Goal: Task Accomplishment & Management: Manage account settings

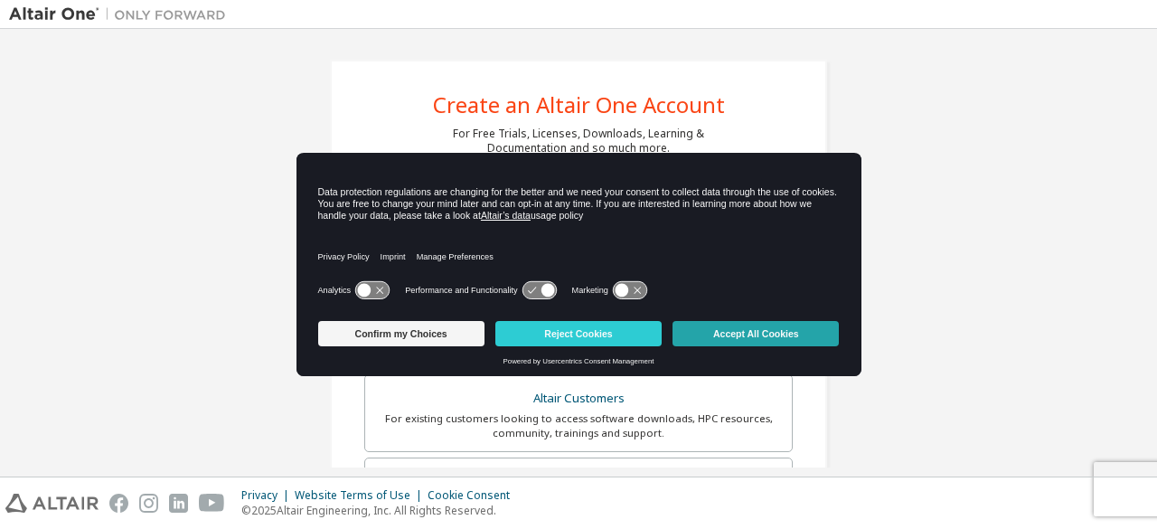
click at [754, 333] on button "Accept All Cookies" at bounding box center [755, 333] width 166 height 25
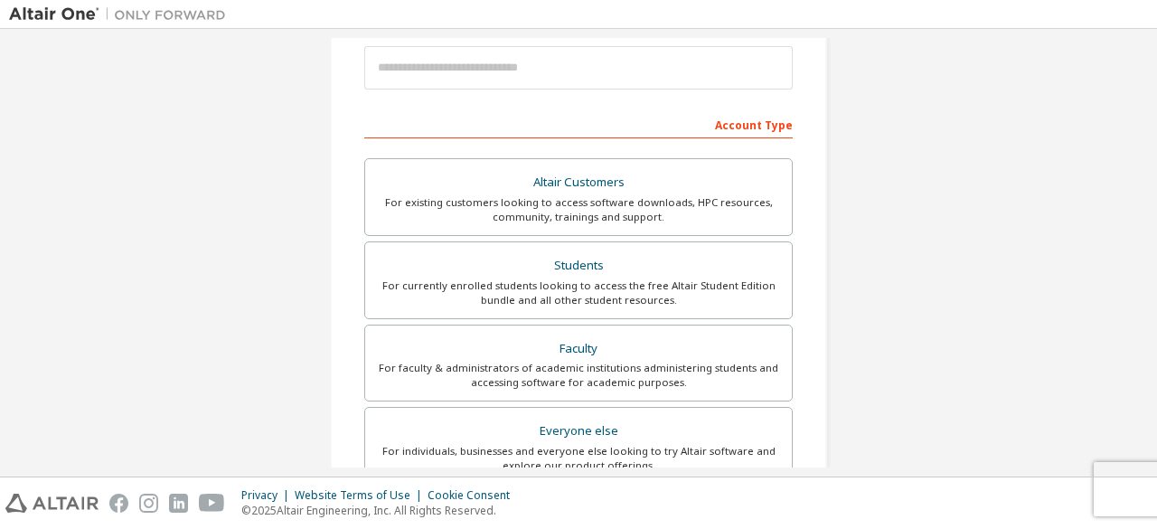
scroll to position [251, 0]
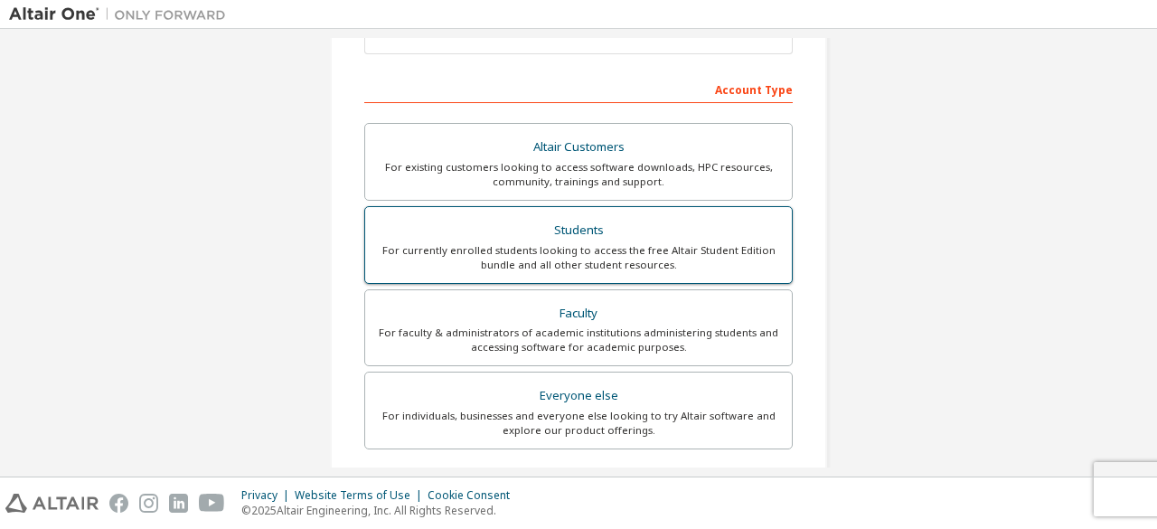
click at [625, 234] on div "Students" at bounding box center [578, 230] width 405 height 25
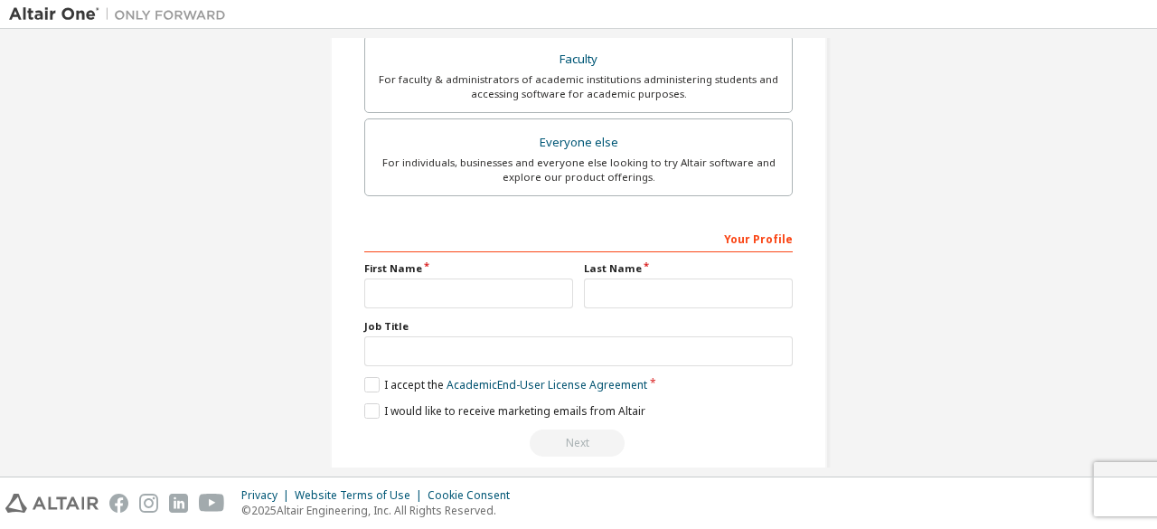
scroll to position [569, 0]
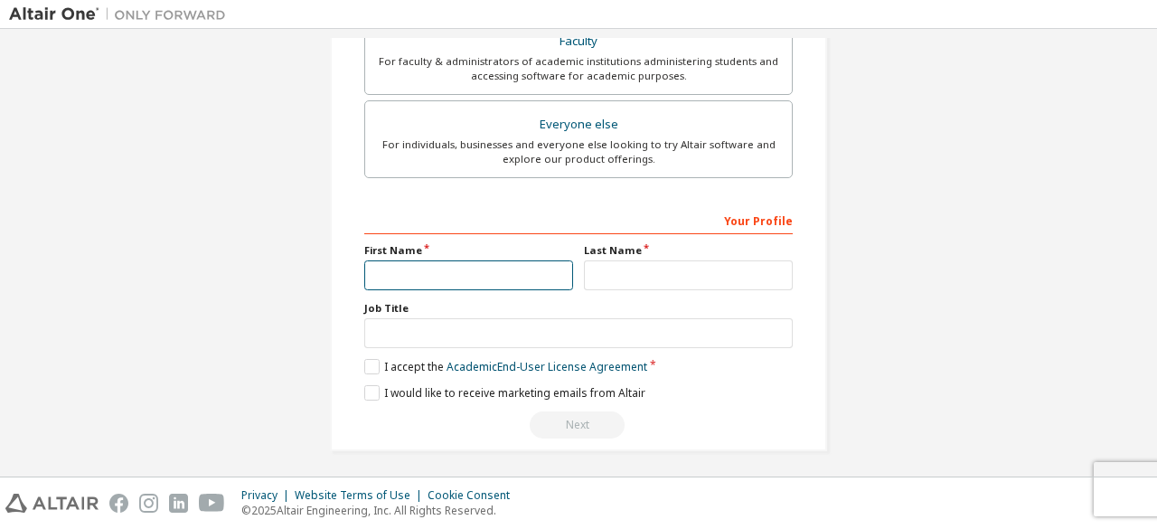
click at [441, 260] on input "text" at bounding box center [468, 275] width 209 height 30
type input "**"
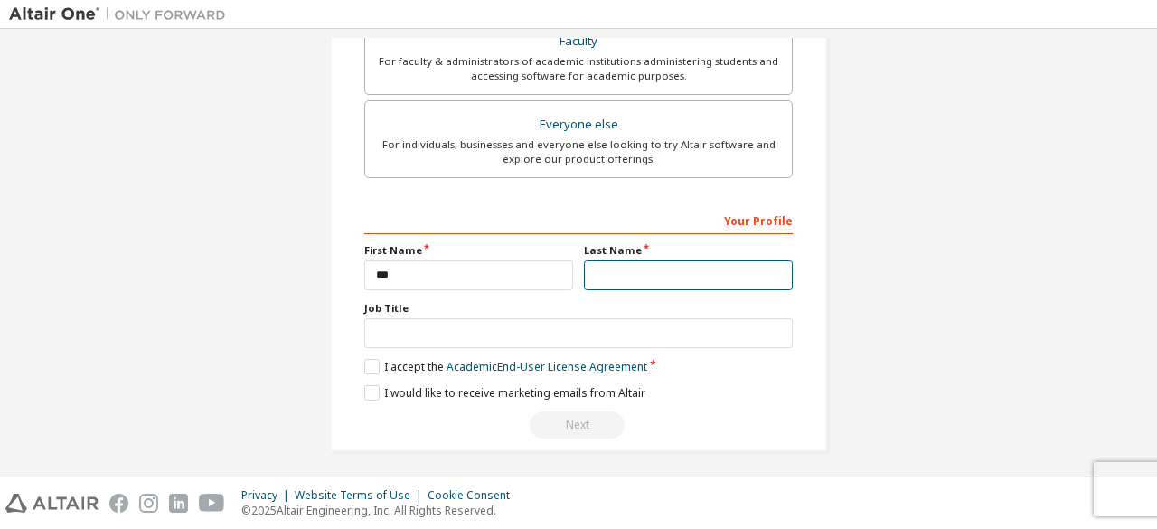
click at [694, 275] on input "text" at bounding box center [688, 275] width 209 height 30
type input "*****"
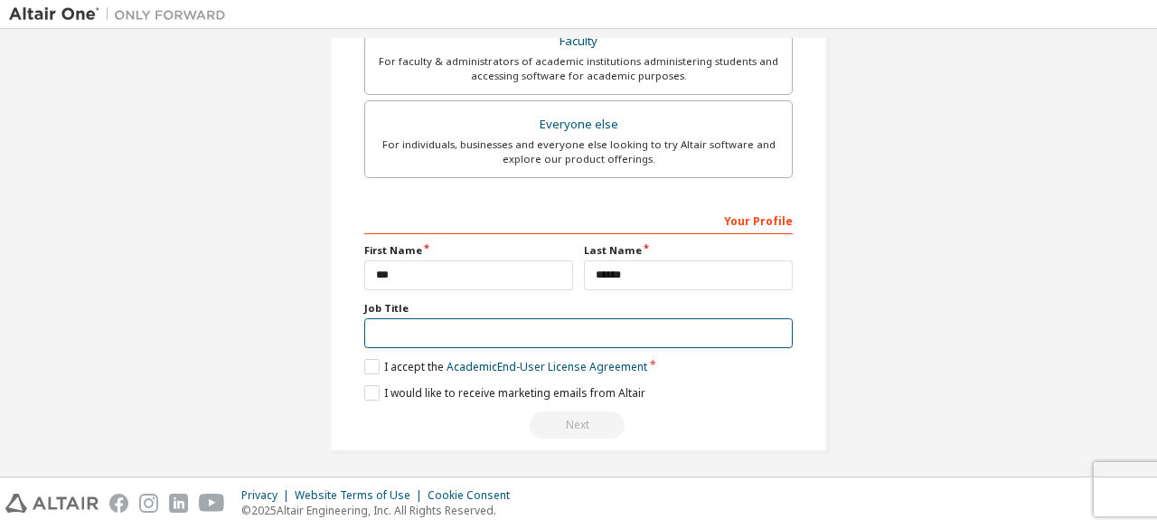
click at [524, 335] on input "text" at bounding box center [578, 333] width 428 height 30
type input "*******"
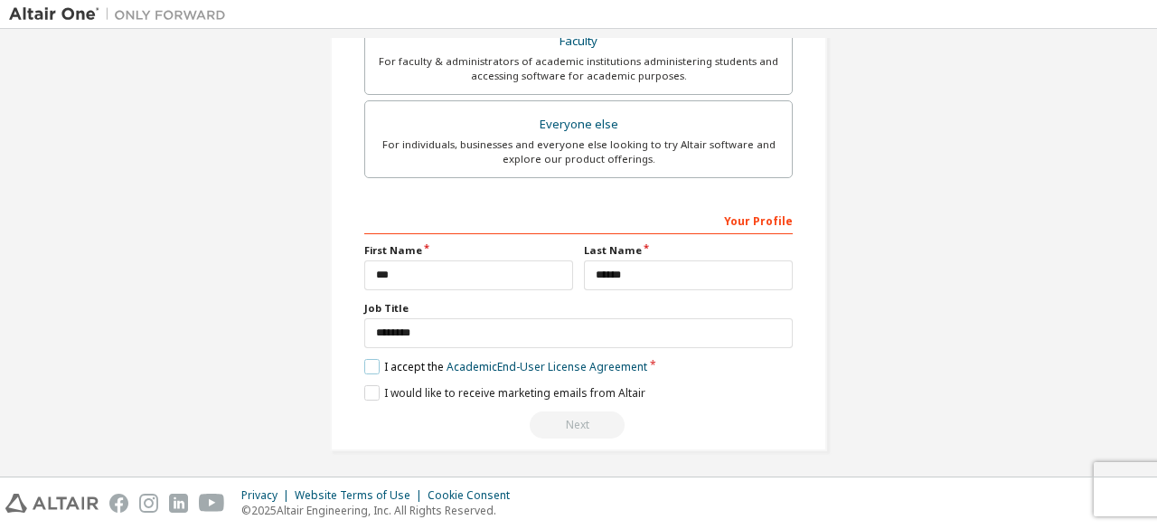
click at [394, 363] on label "I accept the Academic End-User License Agreement" at bounding box center [505, 366] width 283 height 15
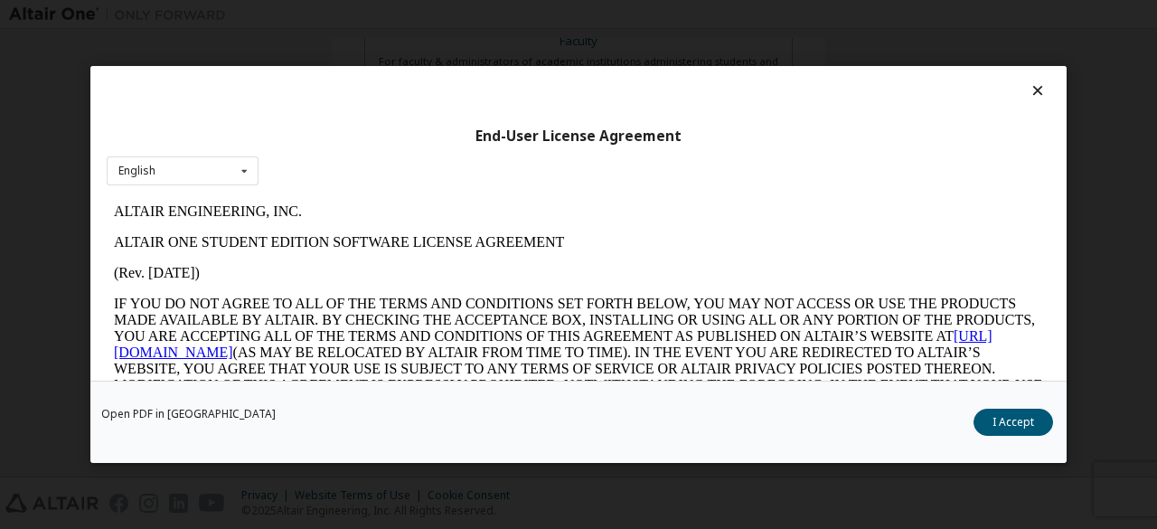
scroll to position [0, 0]
click at [1008, 423] on button "I Accept" at bounding box center [1013, 422] width 80 height 27
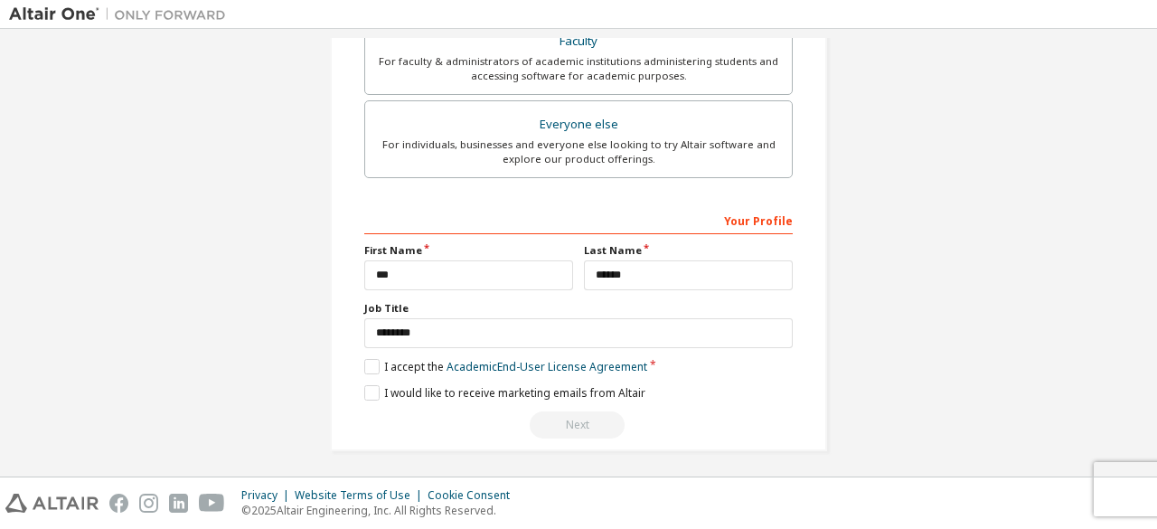
click at [364, 388] on label "I would like to receive marketing emails from Altair" at bounding box center [504, 392] width 281 height 15
click at [577, 420] on div "Next" at bounding box center [578, 424] width 428 height 27
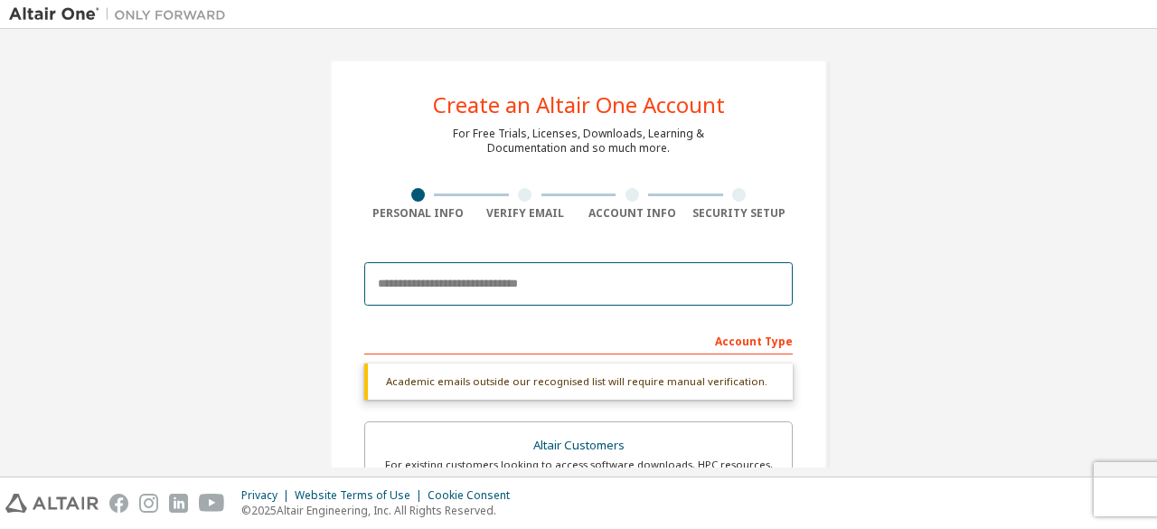
click at [466, 296] on input "email" at bounding box center [578, 283] width 428 height 43
type input "**********"
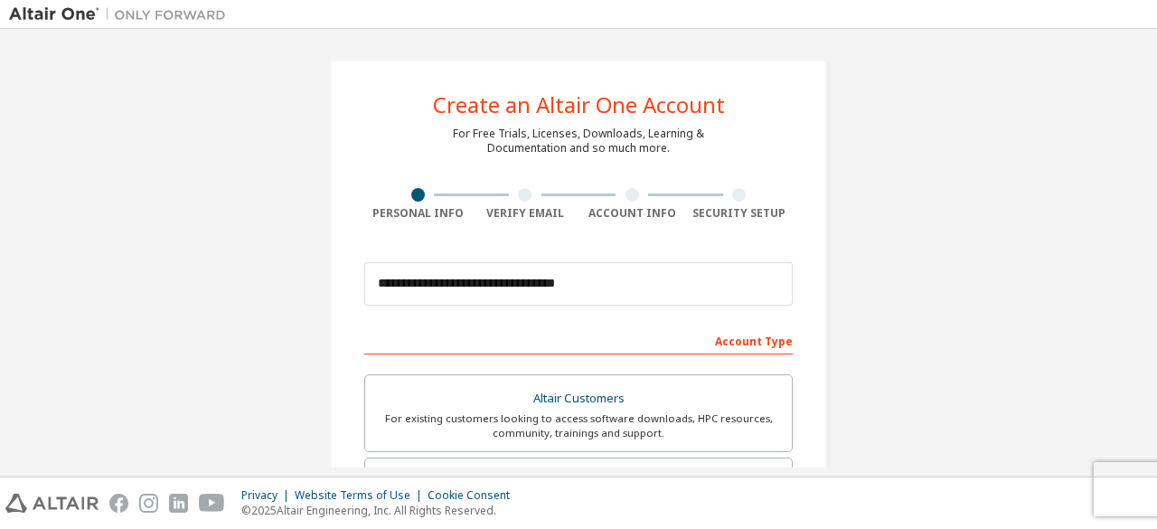
click at [563, 259] on div "**********" at bounding box center [578, 283] width 428 height 61
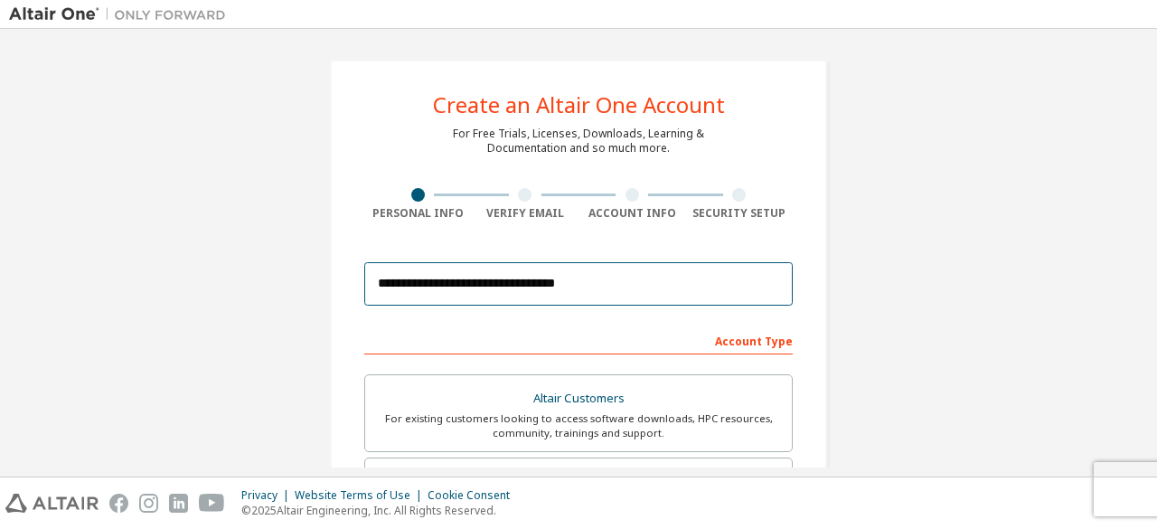
click at [564, 281] on input "**********" at bounding box center [578, 283] width 428 height 43
click at [509, 274] on input "**********" at bounding box center [578, 283] width 428 height 43
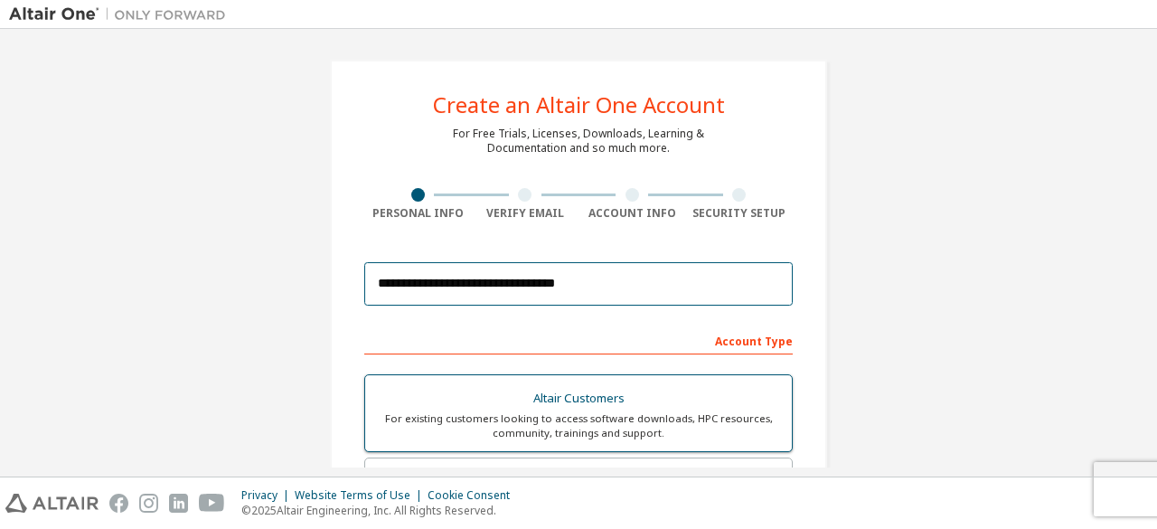
scroll to position [522, 0]
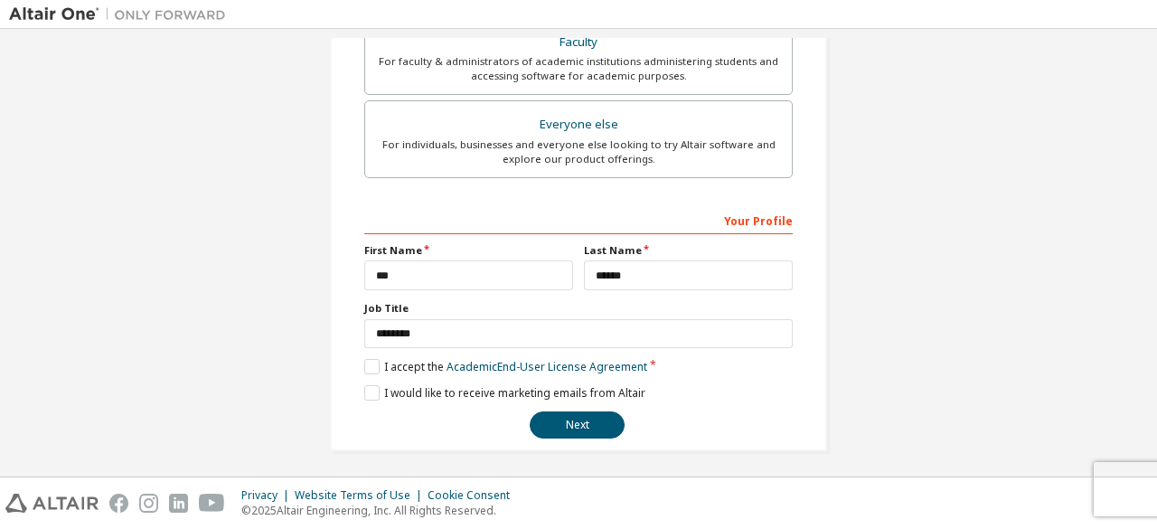
click at [581, 402] on div "**********" at bounding box center [578, 322] width 428 height 234
click at [570, 416] on button "Next" at bounding box center [577, 424] width 95 height 27
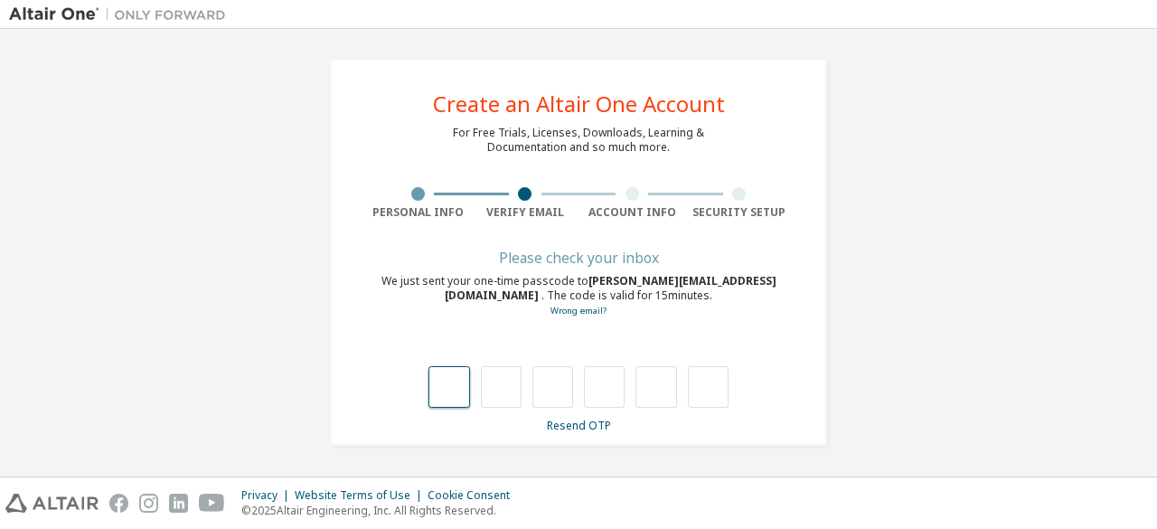
scroll to position [0, 0]
type input "*"
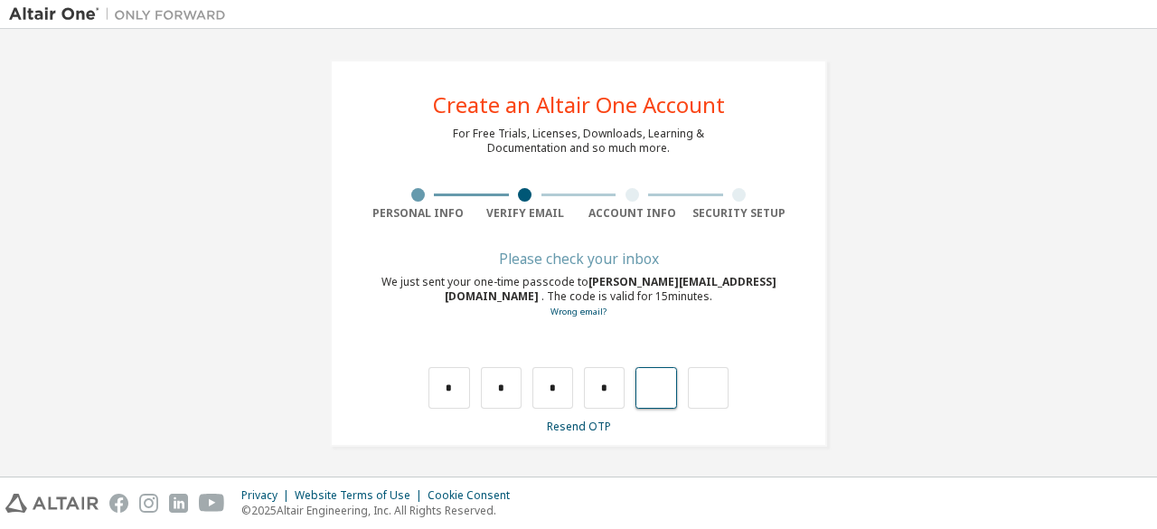
type input "*"
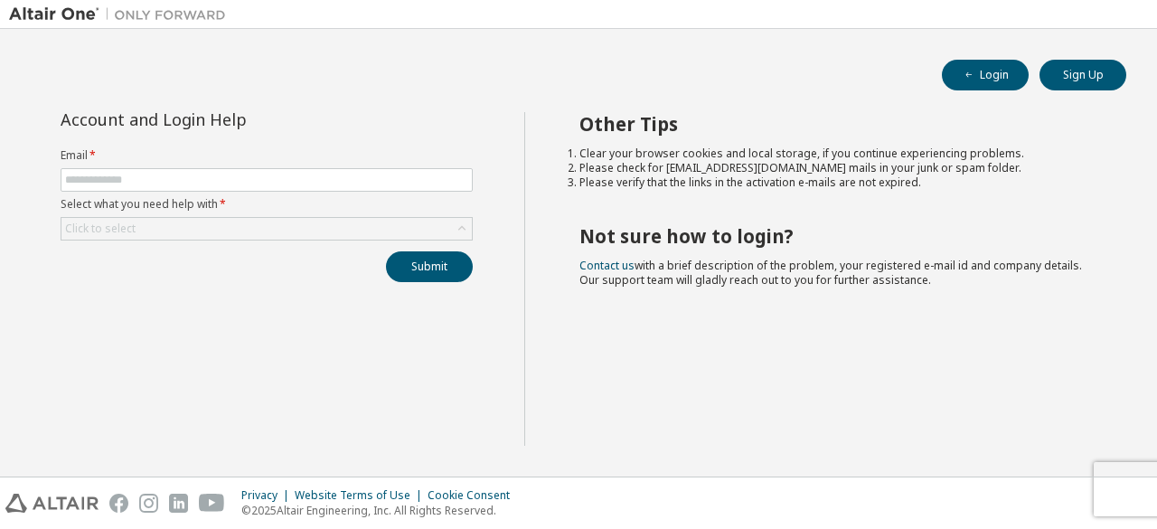
click at [179, 161] on label "Email *" at bounding box center [267, 155] width 412 height 14
click at [193, 178] on input "text" at bounding box center [266, 180] width 403 height 14
type input "**********"
click at [112, 228] on div "Click to select" at bounding box center [100, 228] width 70 height 14
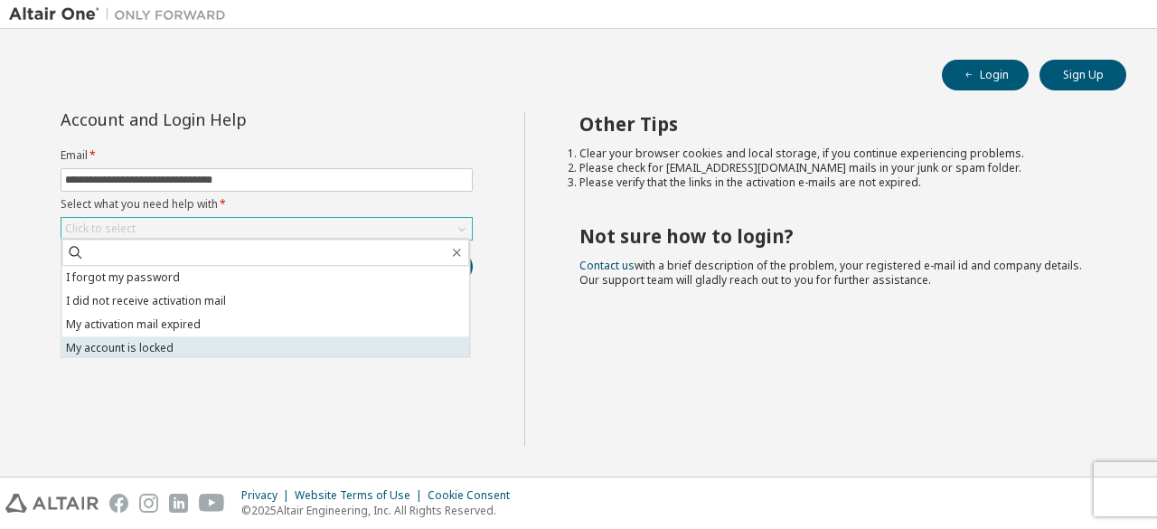
click at [191, 350] on li "My account is locked" at bounding box center [265, 347] width 408 height 23
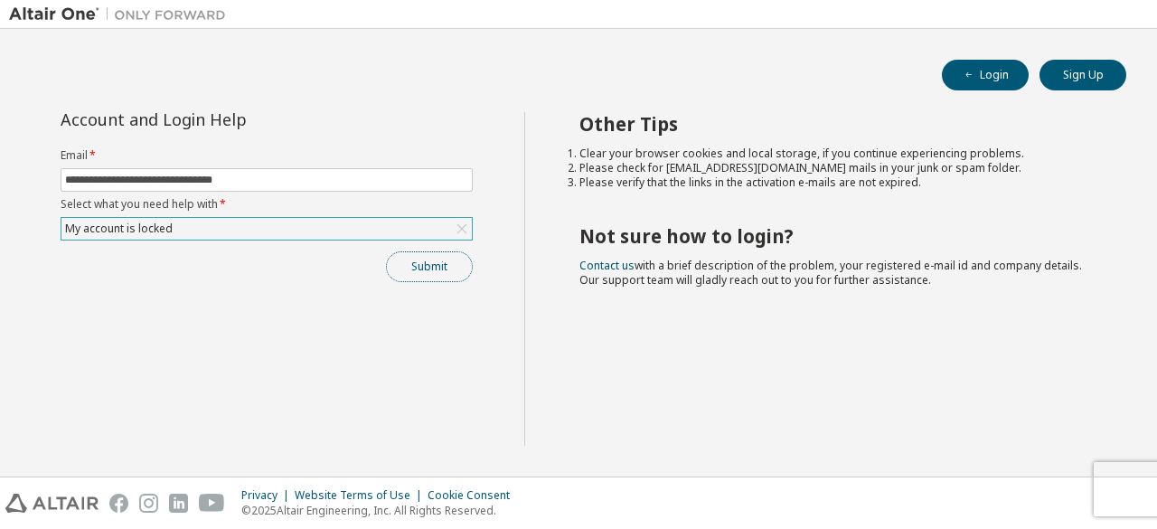
click at [436, 259] on button "Submit" at bounding box center [429, 266] width 87 height 31
click at [971, 82] on button "Login" at bounding box center [985, 75] width 87 height 31
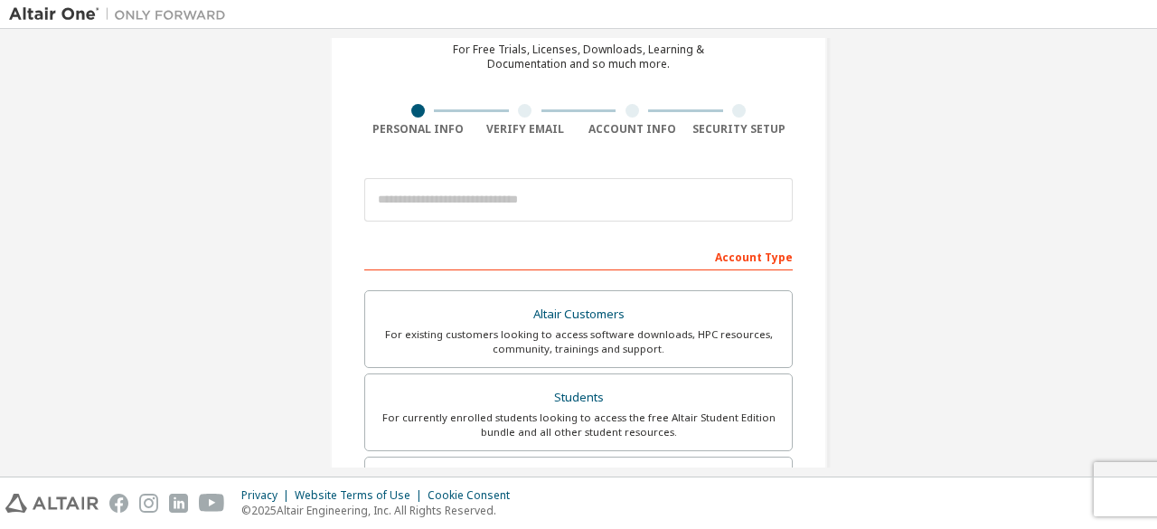
scroll to position [47, 0]
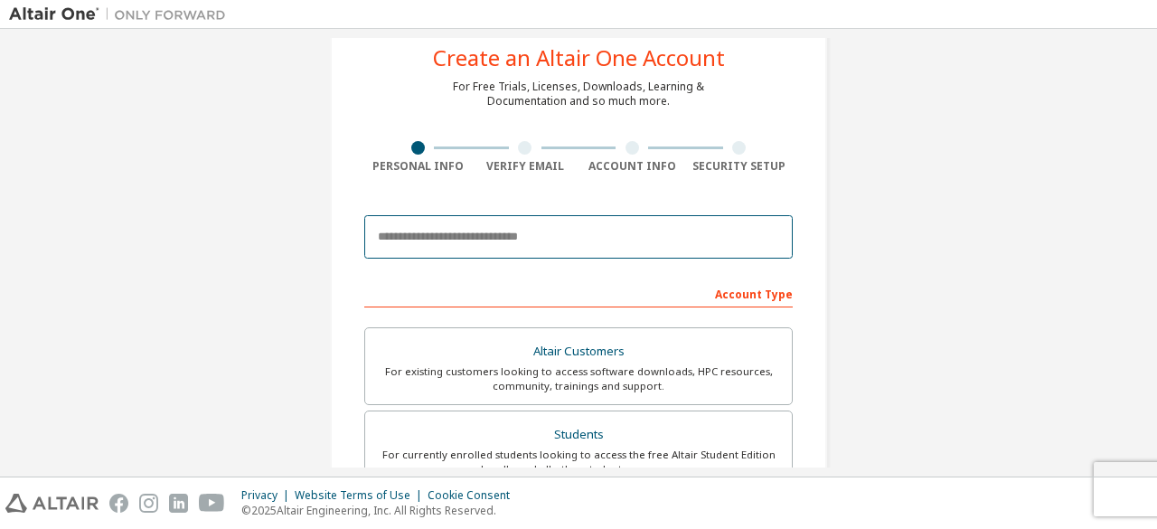
click at [512, 256] on input "email" at bounding box center [578, 236] width 428 height 43
type input "**********"
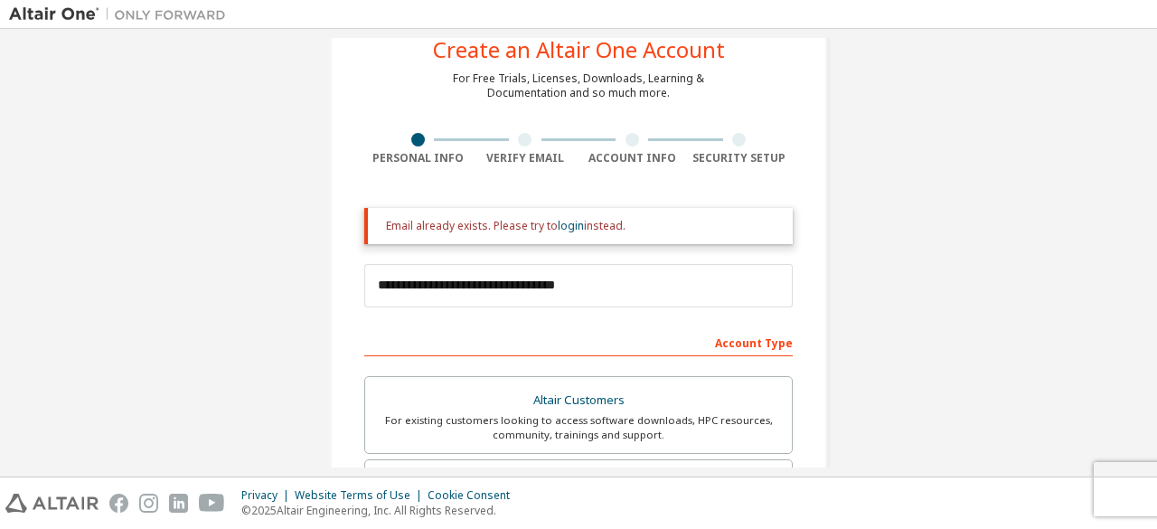
scroll to position [54, 0]
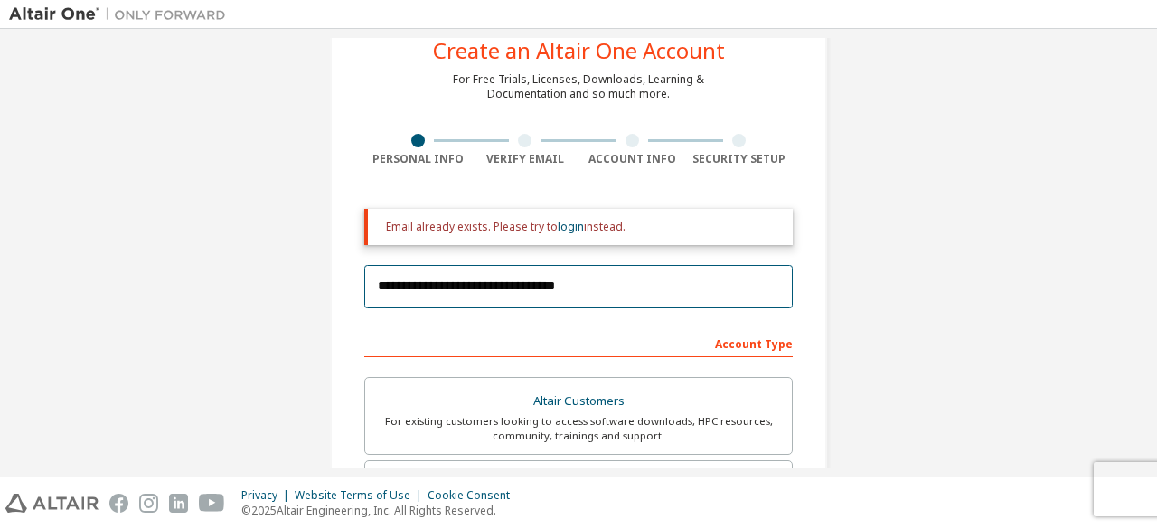
click at [501, 274] on input "**********" at bounding box center [578, 286] width 428 height 43
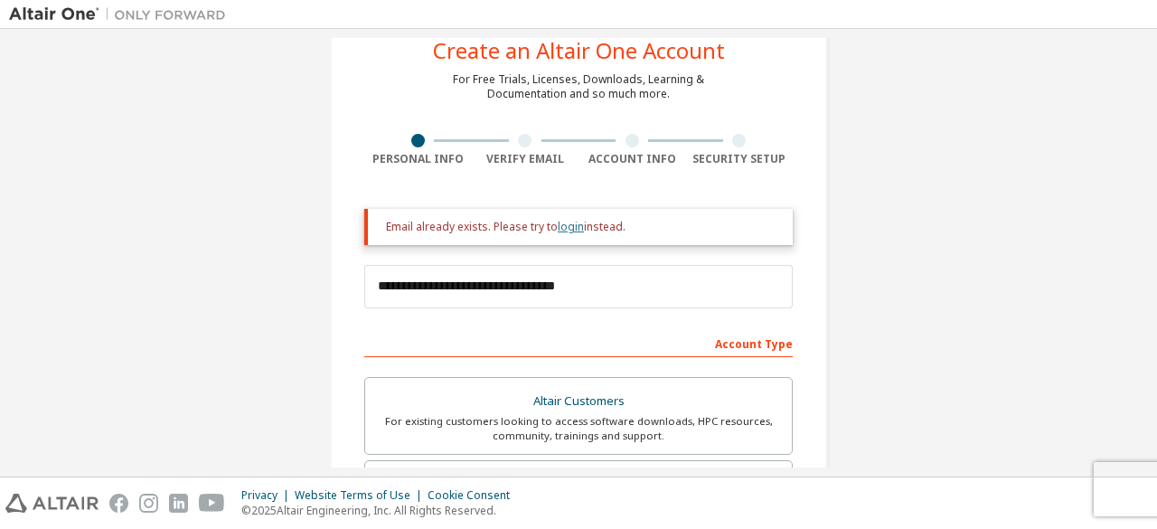
click at [560, 223] on link "login" at bounding box center [571, 226] width 26 height 15
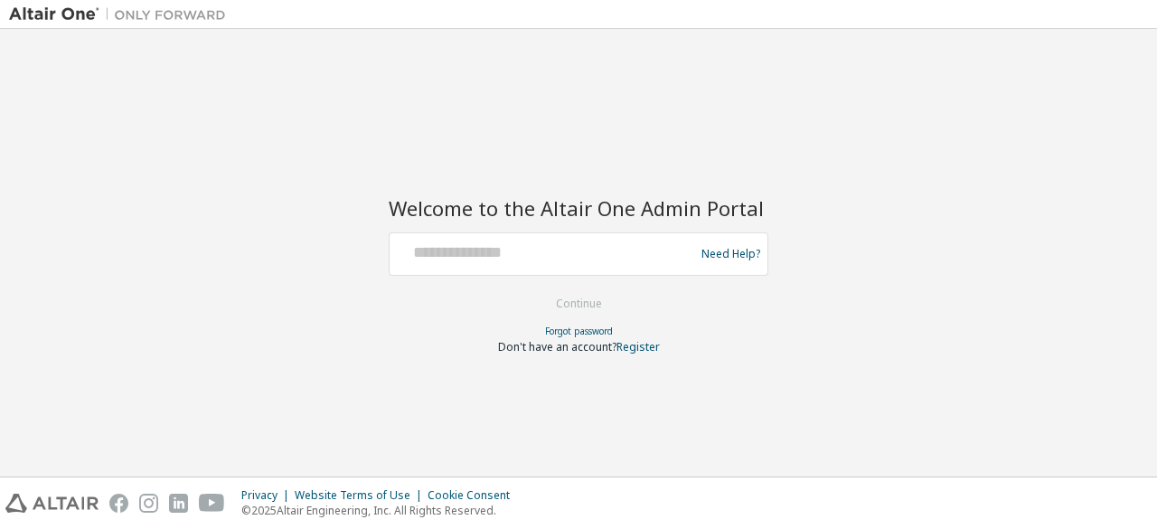
click at [512, 269] on div at bounding box center [545, 254] width 296 height 34
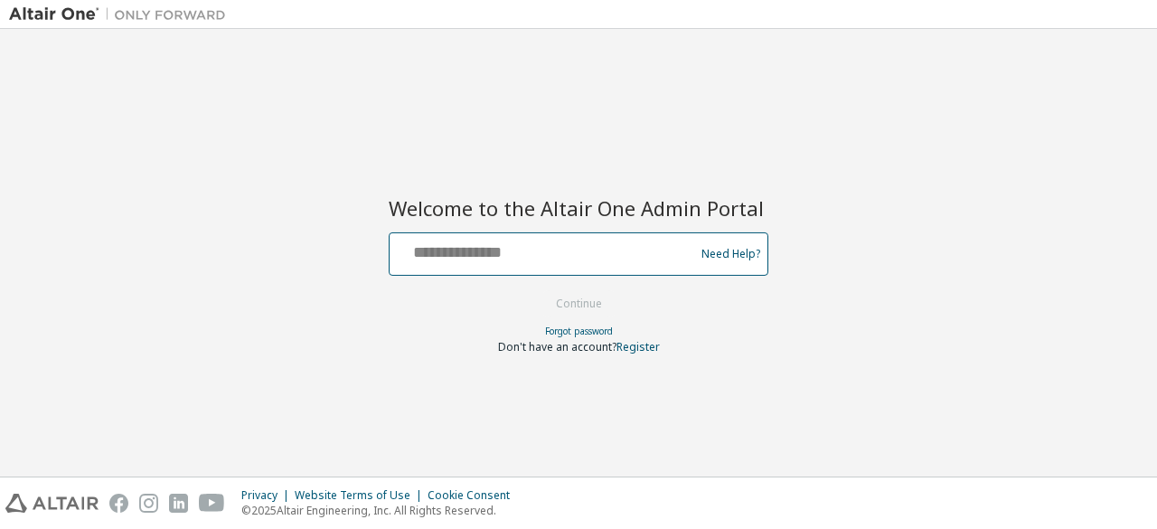
click at [474, 250] on input "text" at bounding box center [545, 250] width 296 height 26
type input "**********"
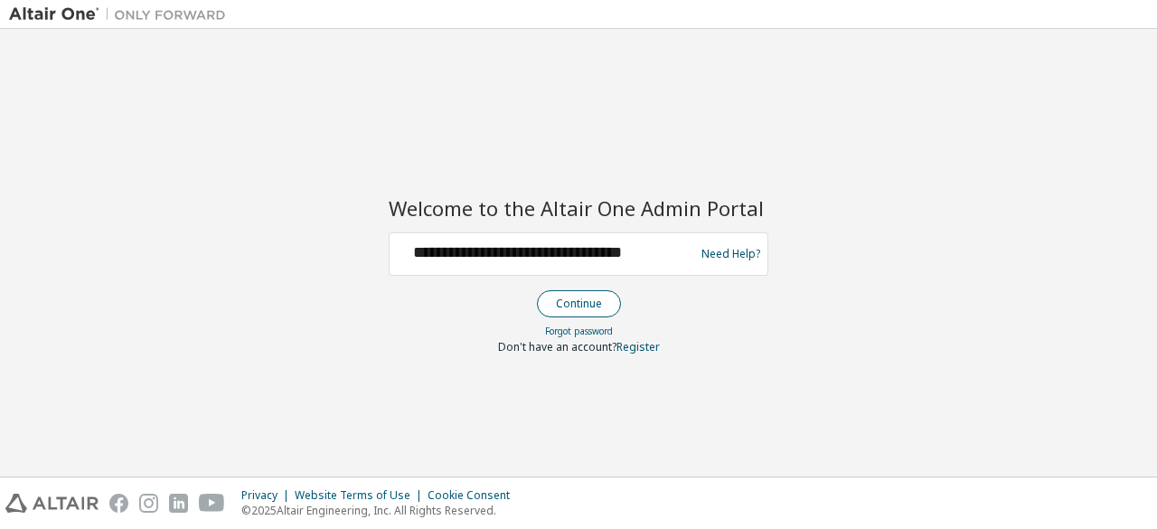
click at [577, 298] on button "Continue" at bounding box center [579, 303] width 84 height 27
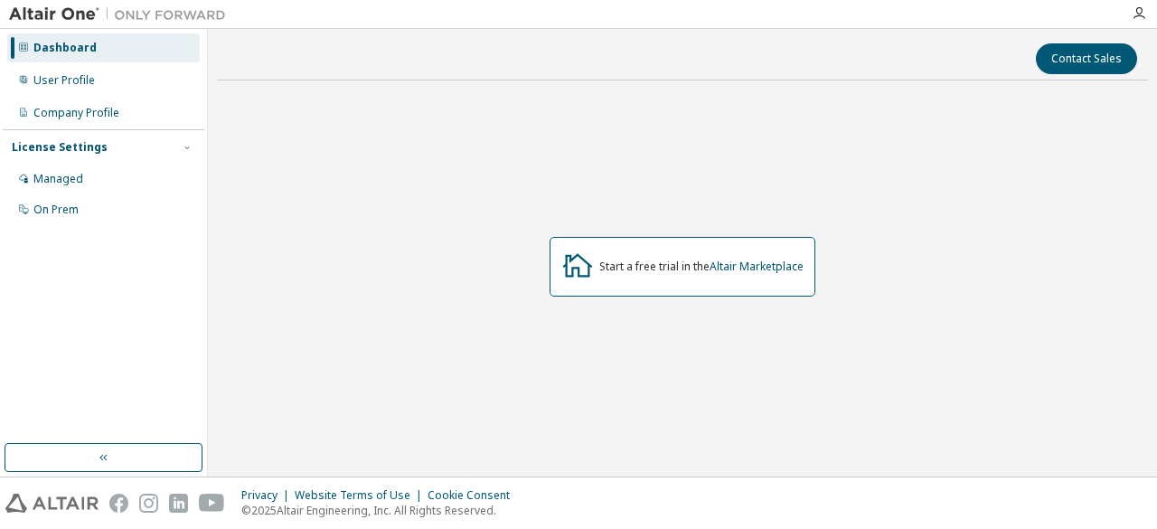
click at [625, 390] on div "Start a free trial in the Altair Marketplace" at bounding box center [682, 266] width 931 height 343
click at [70, 69] on div "User Profile" at bounding box center [103, 80] width 193 height 29
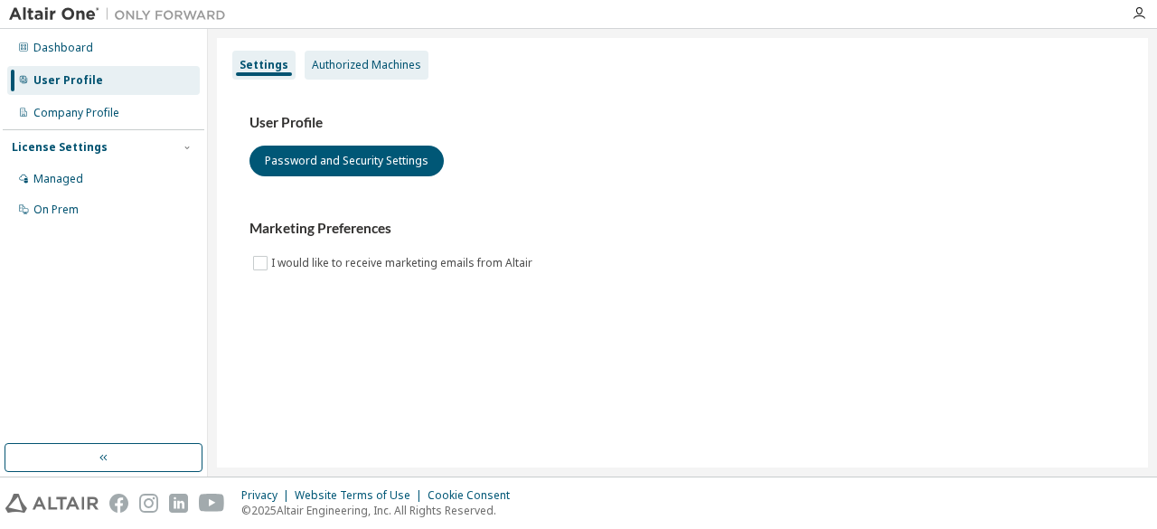
click at [333, 70] on div "Authorized Machines" at bounding box center [366, 65] width 109 height 14
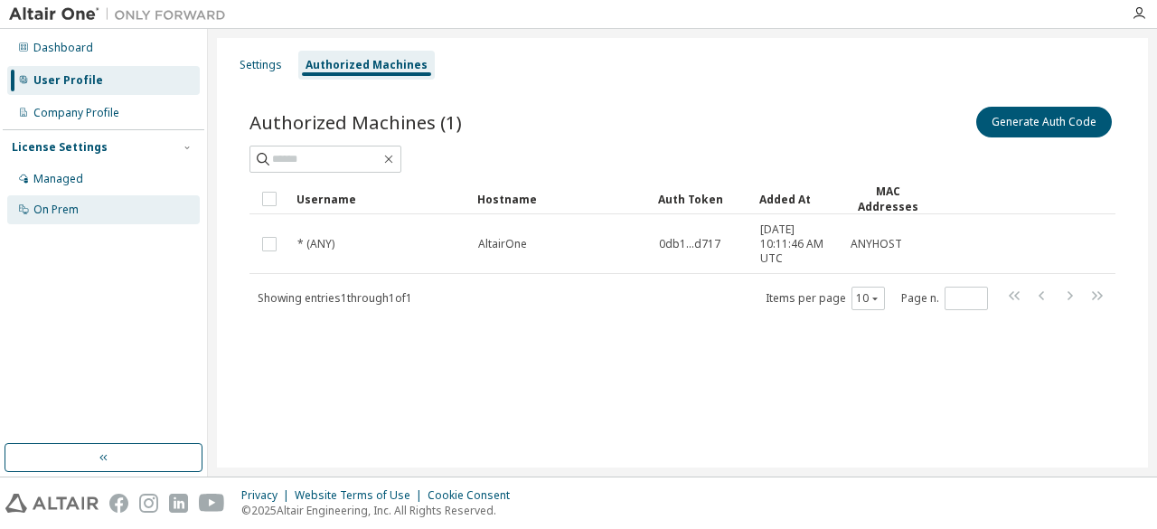
click at [69, 204] on div "On Prem" at bounding box center [55, 209] width 45 height 14
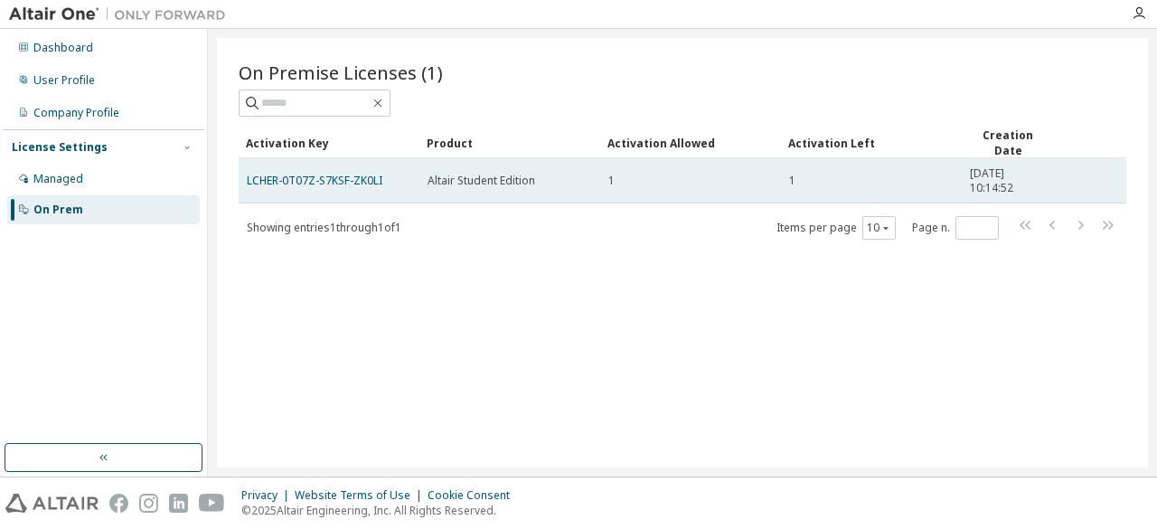
click at [651, 174] on div "1" at bounding box center [690, 181] width 164 height 14
click at [429, 174] on span "Altair Student Edition" at bounding box center [481, 181] width 108 height 14
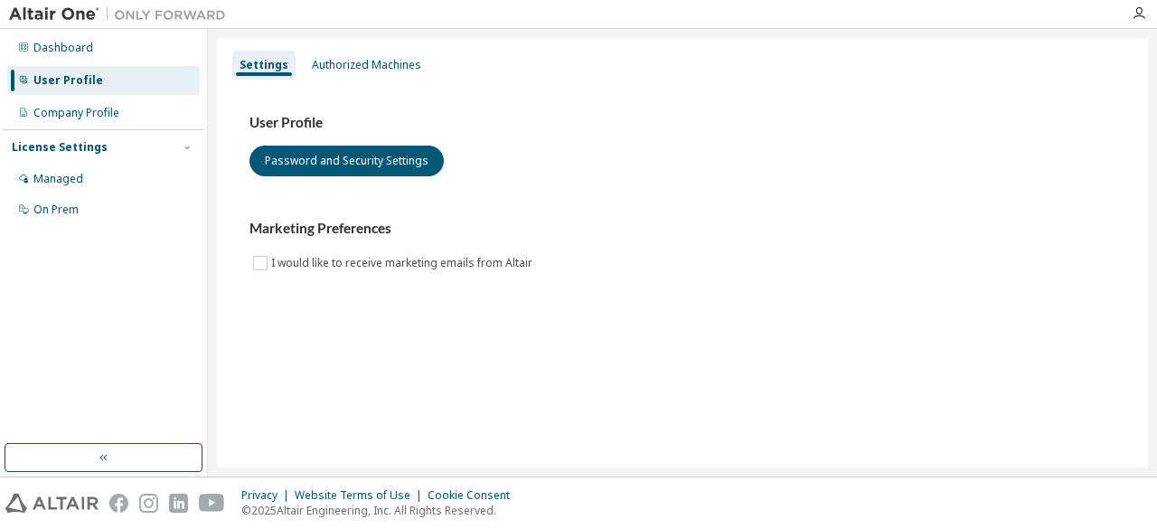
click at [370, 88] on div "User Profile Password and Security Settings Marketing Preferences I would like …" at bounding box center [682, 204] width 909 height 247
click at [370, 68] on div "Authorized Machines" at bounding box center [366, 65] width 109 height 14
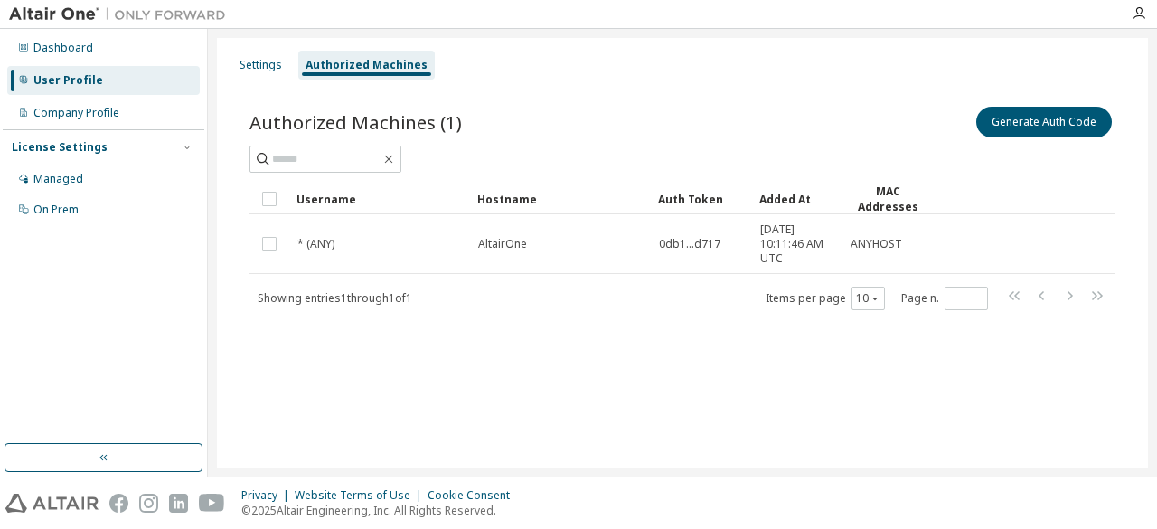
click at [1147, 19] on div at bounding box center [1139, 13] width 36 height 14
click at [1136, 19] on icon "button" at bounding box center [1139, 13] width 14 height 14
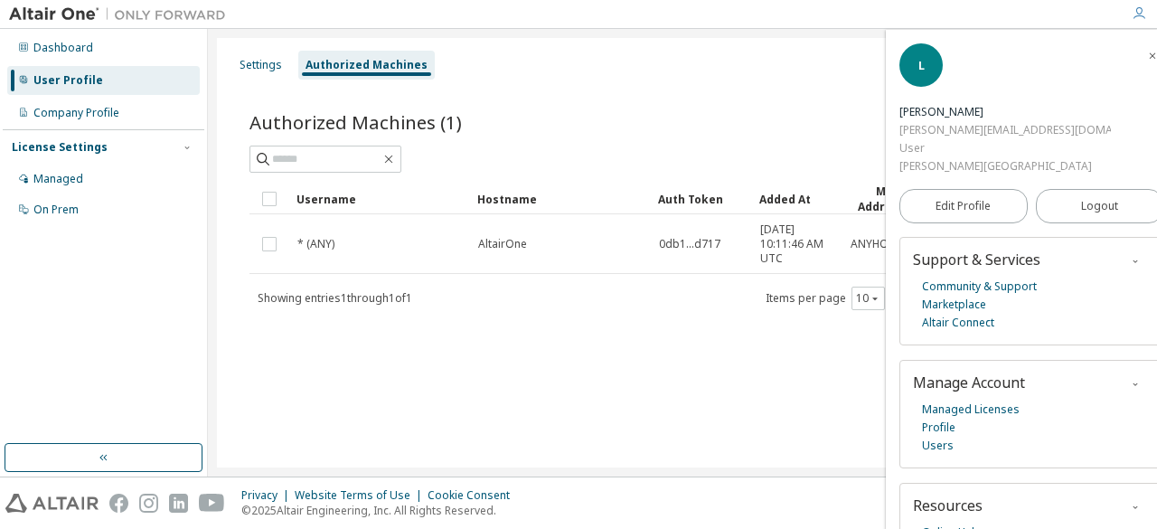
scroll to position [96, 0]
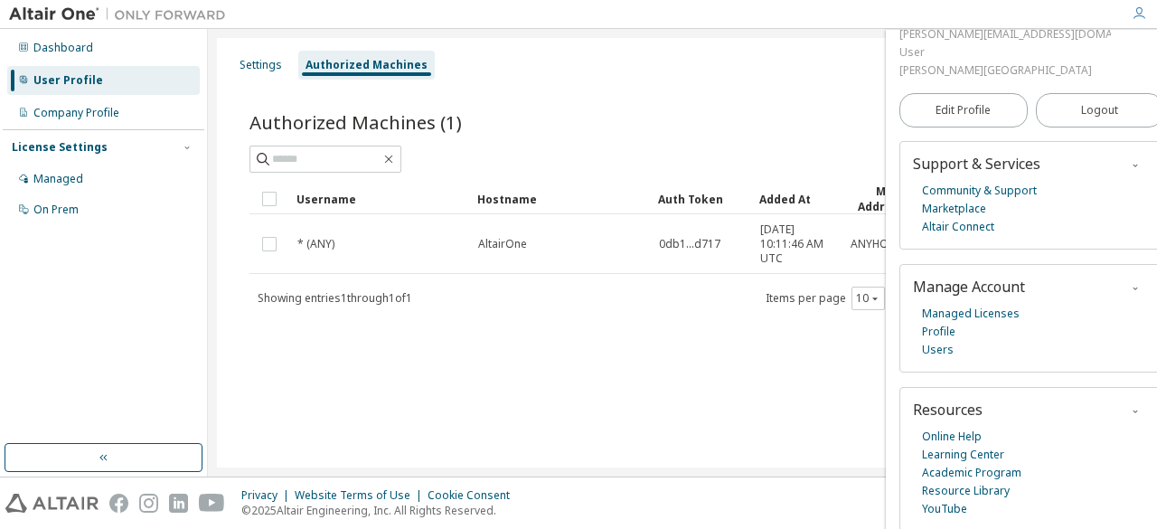
drag, startPoint x: 49, startPoint y: 23, endPoint x: 67, endPoint y: 12, distance: 21.6
click at [67, 12] on div at bounding box center [117, 14] width 235 height 28
click at [67, 12] on img at bounding box center [122, 14] width 226 height 18
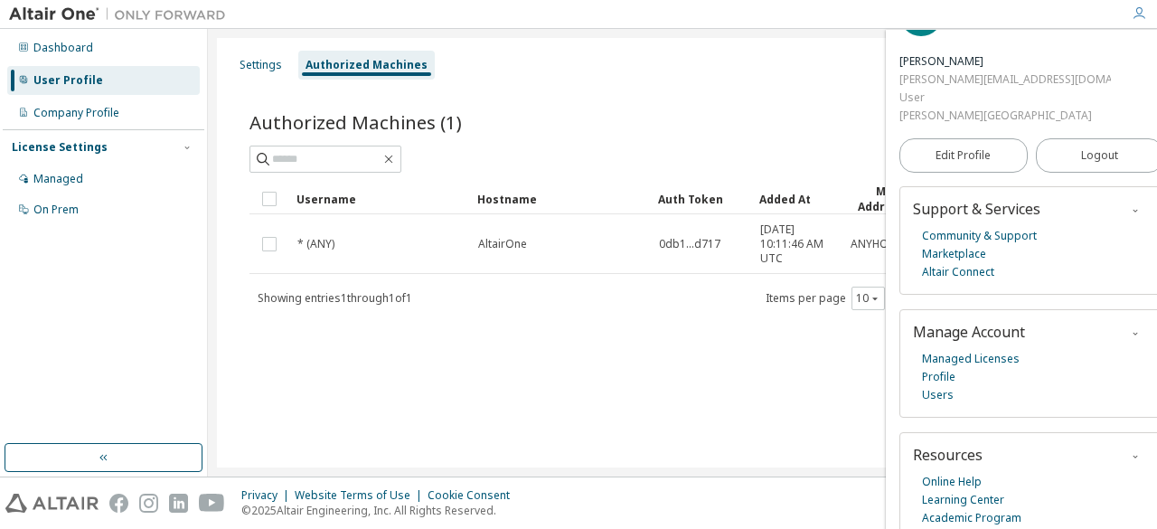
scroll to position [0, 0]
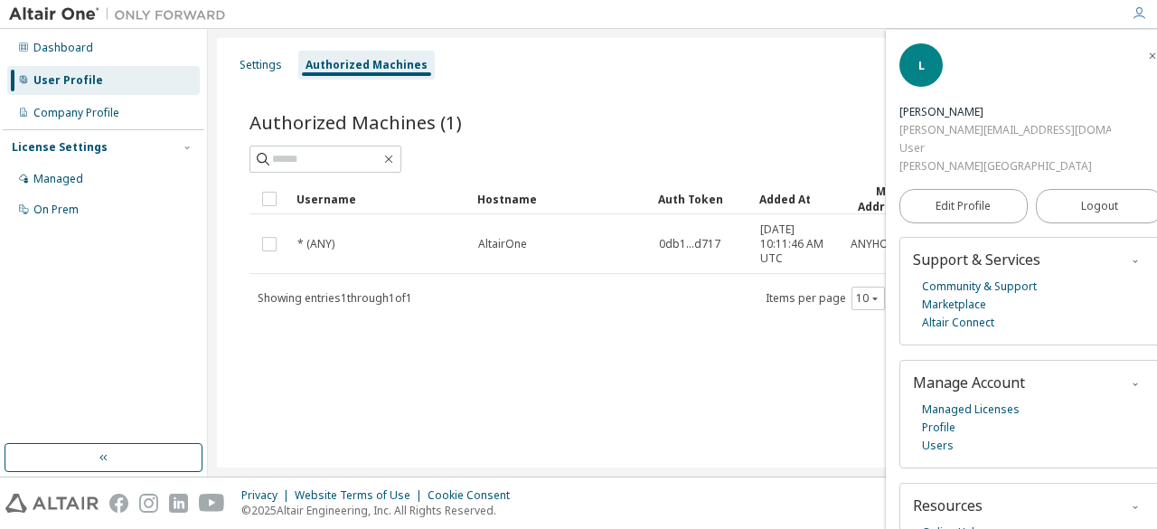
click at [1147, 60] on icon "button" at bounding box center [1152, 56] width 11 height 11
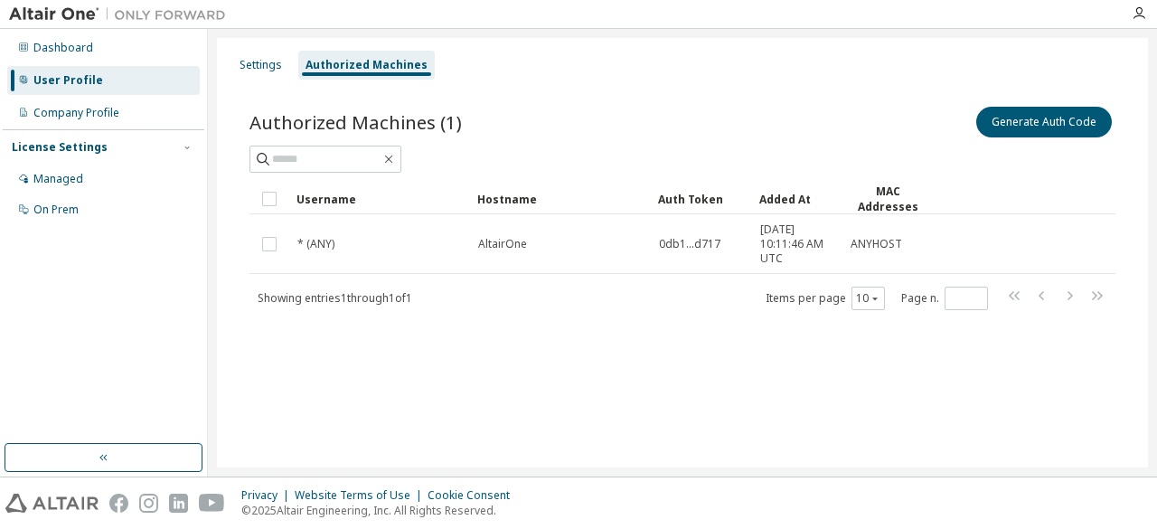
click at [34, 26] on div at bounding box center [117, 14] width 235 height 28
click at [54, 13] on img at bounding box center [122, 14] width 226 height 18
click at [59, 44] on div "Dashboard" at bounding box center [63, 48] width 60 height 14
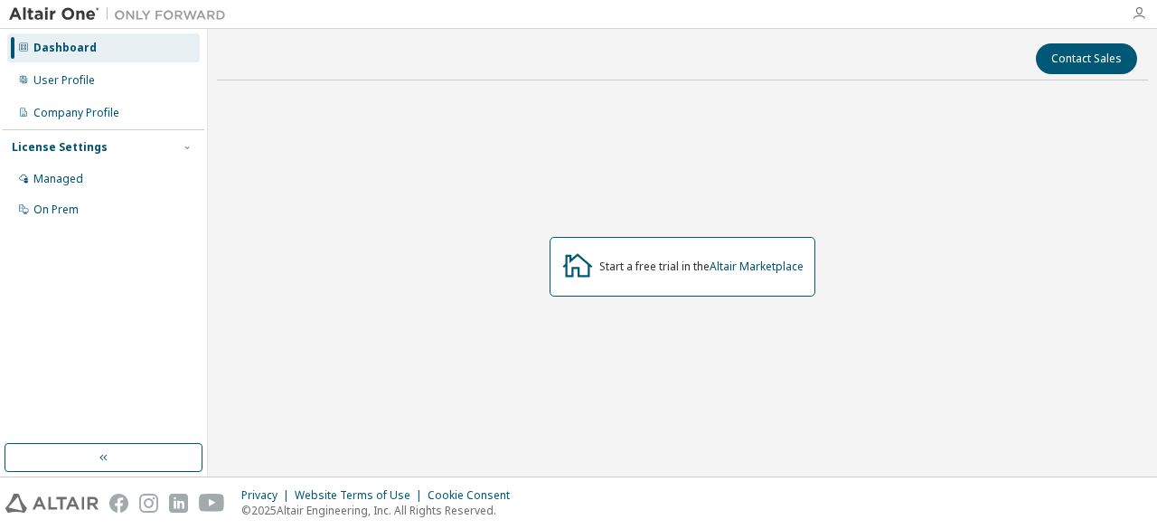
click at [1134, 10] on icon "button" at bounding box center [1139, 13] width 14 height 14
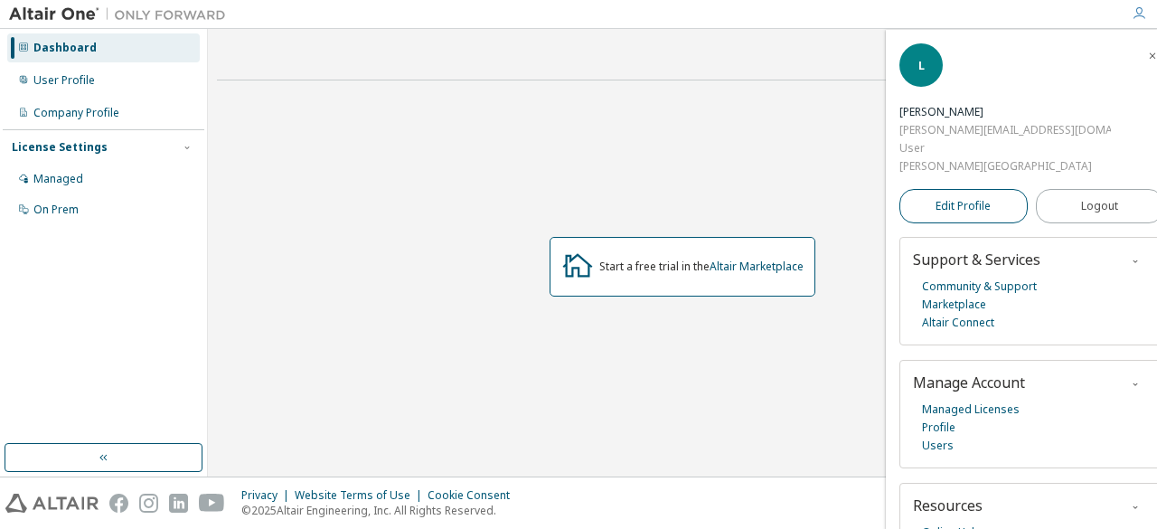
click at [974, 211] on span "Edit Profile" at bounding box center [962, 206] width 55 height 14
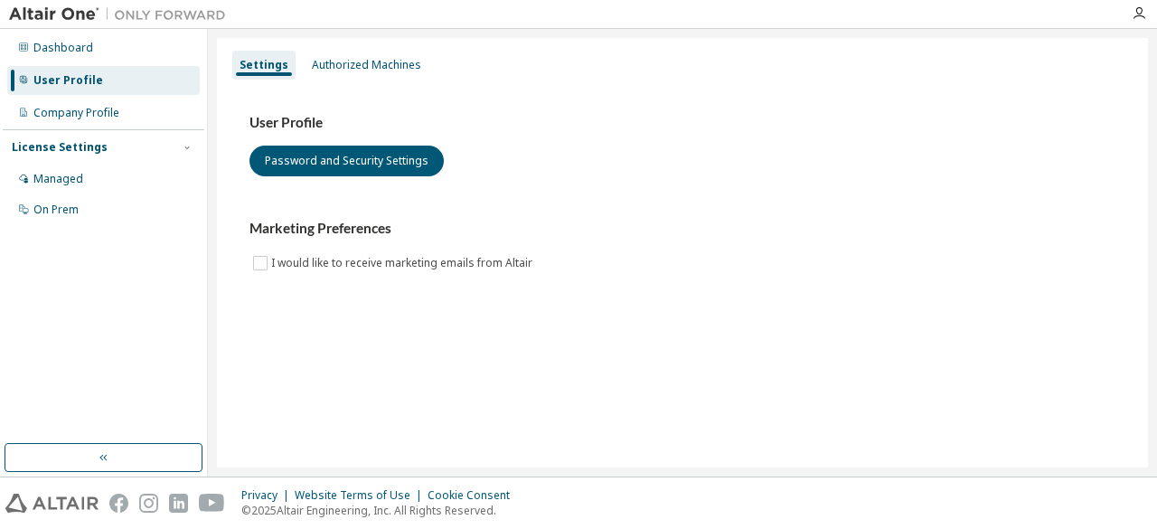
click at [1128, 21] on div at bounding box center [1139, 13] width 36 height 14
click at [1139, 27] on div at bounding box center [578, 14] width 1157 height 29
click at [1139, 12] on icon "button" at bounding box center [1139, 13] width 14 height 14
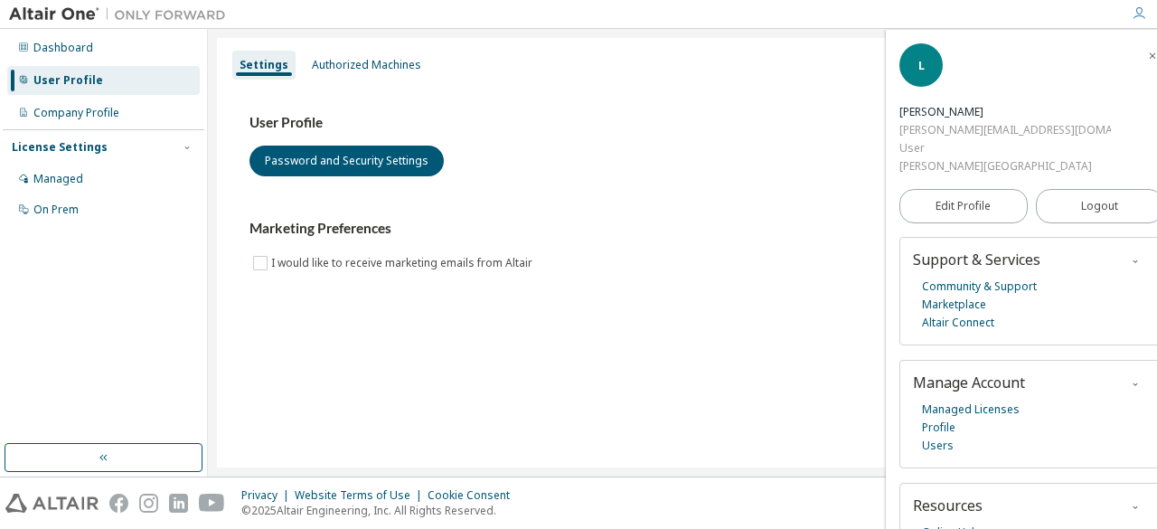
click at [931, 64] on div "L" at bounding box center [920, 64] width 43 height 43
click at [916, 86] on div "L" at bounding box center [920, 64] width 43 height 43
click at [960, 307] on link "Marketplace" at bounding box center [954, 305] width 64 height 18
